Goal: Task Accomplishment & Management: Manage account settings

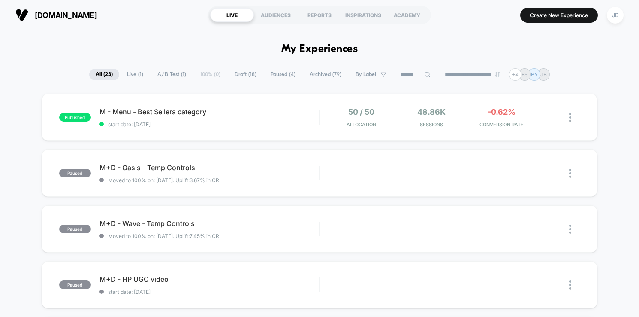
click at [131, 74] on span "Live ( 1 )" at bounding box center [135, 75] width 29 height 12
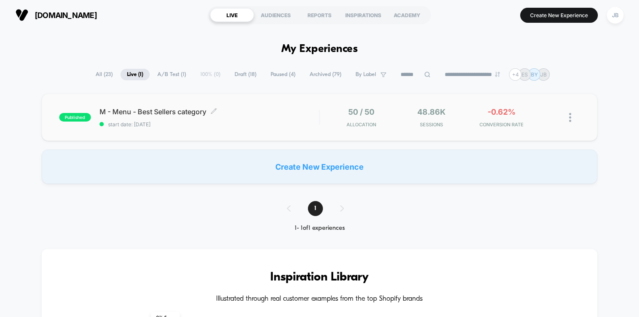
click at [163, 114] on span "M - Menu - Best Sellers category Click to edit experience details" at bounding box center [210, 111] width 220 height 9
click at [569, 113] on img at bounding box center [570, 117] width 2 height 9
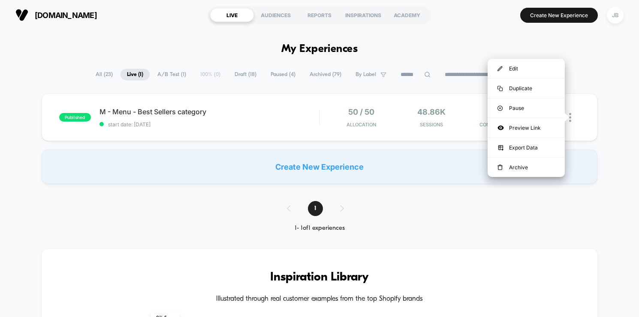
click at [591, 70] on div "**********" at bounding box center [319, 74] width 639 height 12
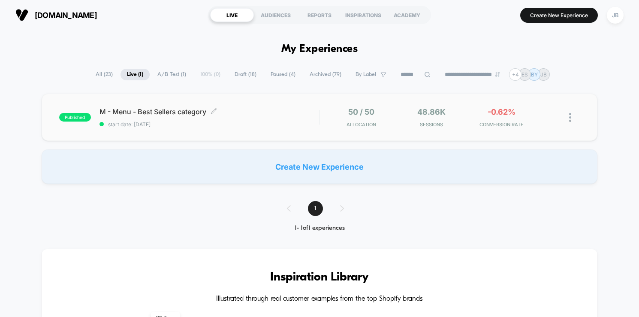
click at [174, 113] on span "M - Menu - Best Sellers category Click to edit experience details" at bounding box center [210, 111] width 220 height 9
click at [395, 121] on div "50 / 50 Allocation 48.86k Sessions -0.62% CONVERSION RATE" at bounding box center [441, 117] width 224 height 20
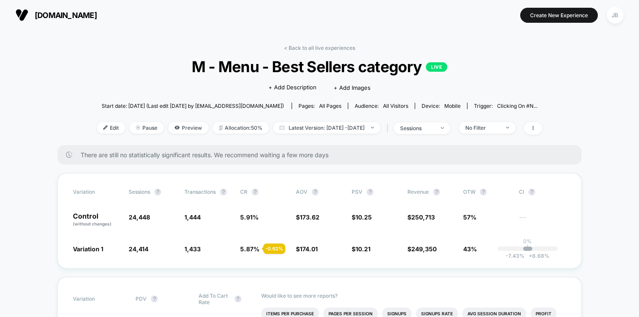
click at [437, 66] on p "LIVE" at bounding box center [436, 66] width 21 height 9
click at [131, 128] on span "Pause" at bounding box center [147, 128] width 34 height 12
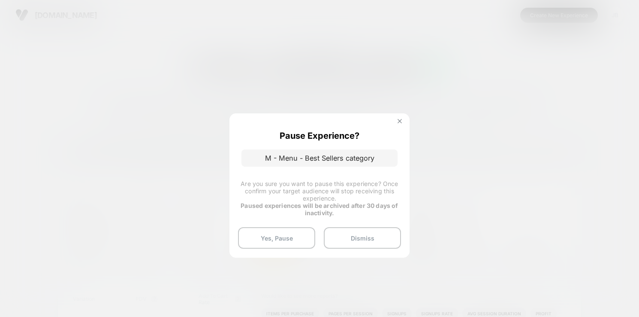
click at [398, 121] on img at bounding box center [400, 121] width 4 height 4
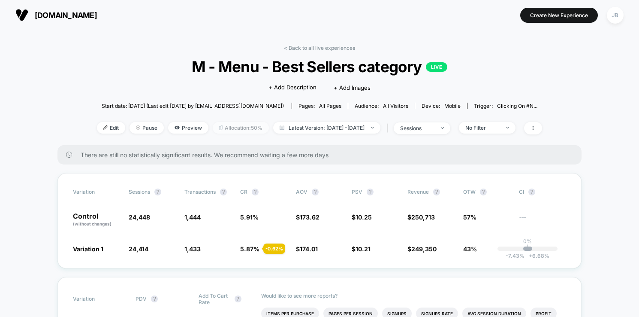
click at [234, 127] on span "Allocation: 50%" at bounding box center [241, 128] width 56 height 12
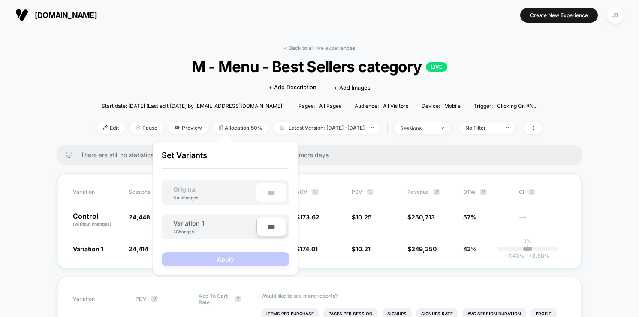
click at [97, 100] on div "Start date: [DATE] (Last edit [DATE] by [EMAIL_ADDRESS][DOMAIN_NAME]) Pages: al…" at bounding box center [319, 105] width 445 height 15
